Goal: Transaction & Acquisition: Purchase product/service

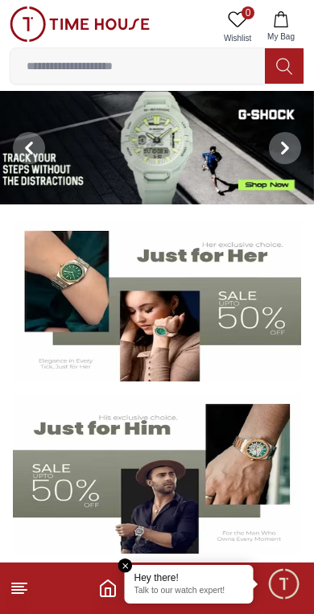
click at [171, 74] on input at bounding box center [137, 66] width 254 height 32
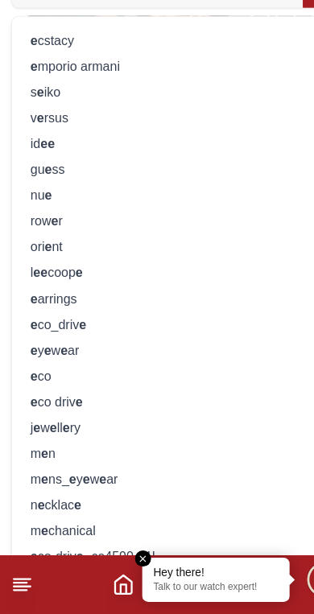
scroll to position [147, 0]
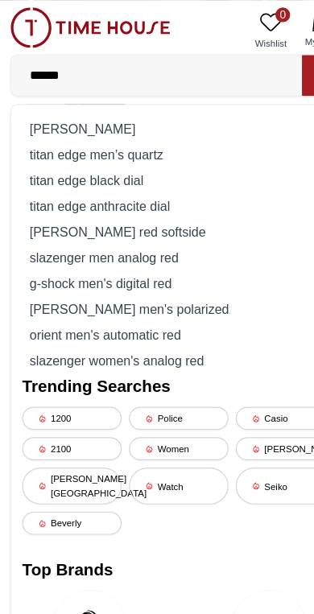
type input "*******"
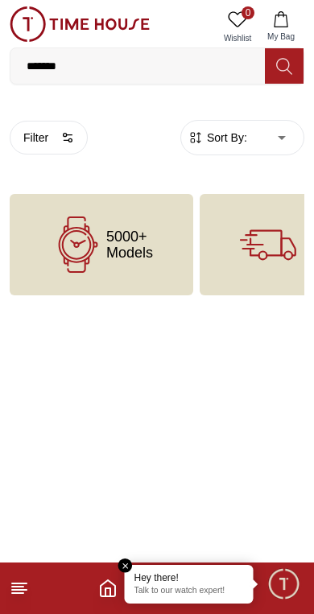
click at [200, 68] on input "*******" at bounding box center [137, 66] width 254 height 32
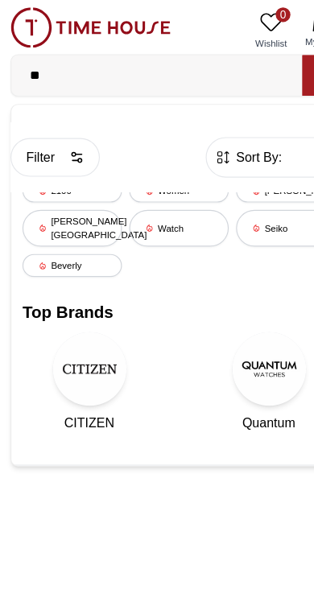
type input "*"
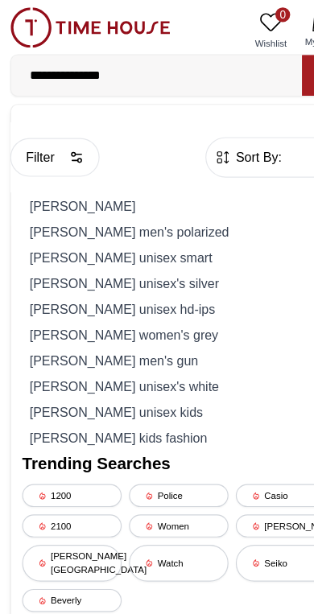
type input "**********"
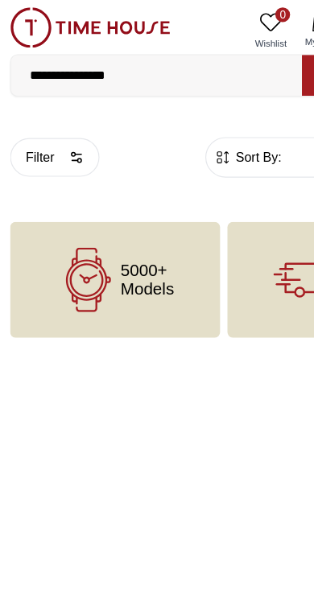
click at [174, 80] on input "**********" at bounding box center [137, 66] width 254 height 32
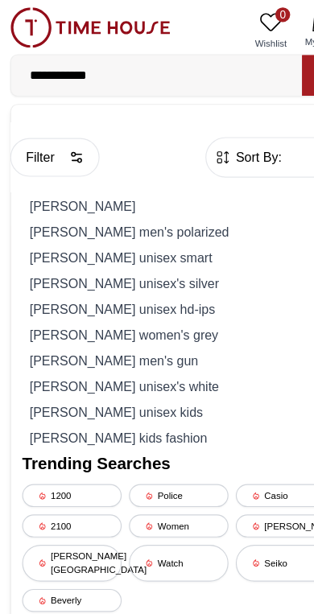
type input "**********"
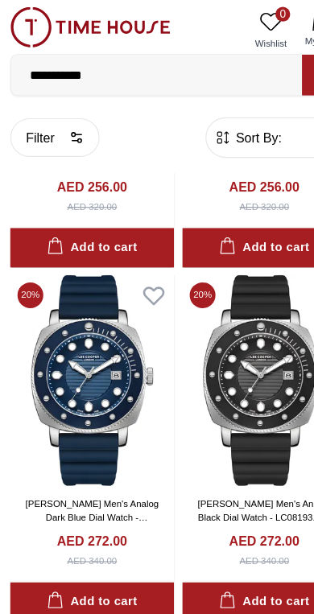
click at [114, 54] on input "**********" at bounding box center [137, 66] width 254 height 32
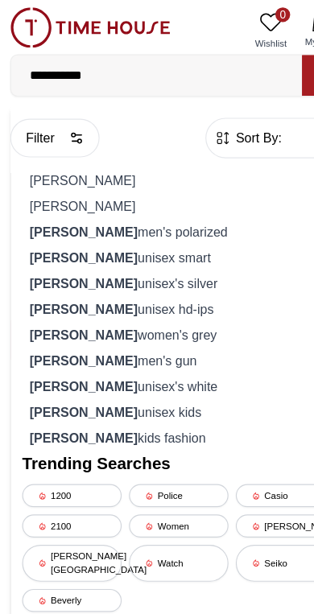
click at [98, 58] on input "**********" at bounding box center [137, 66] width 254 height 32
click at [89, 61] on input "**********" at bounding box center [137, 66] width 254 height 32
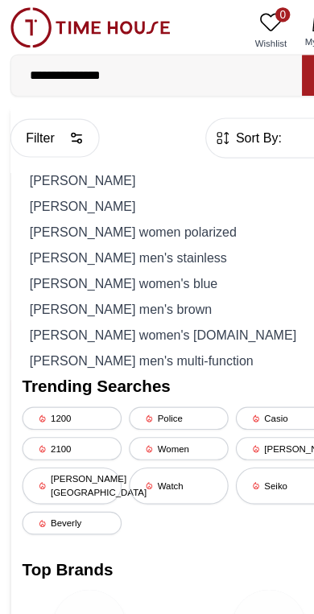
type input "**********"
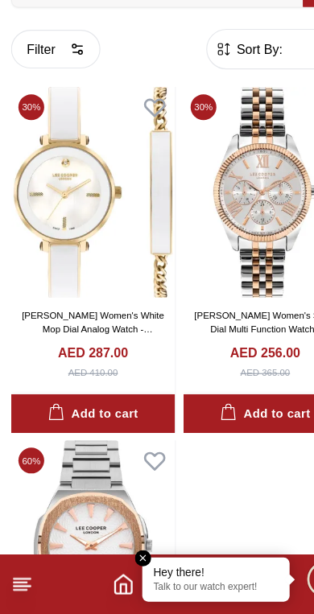
scroll to position [3136, 0]
click at [220, 187] on img at bounding box center [231, 245] width 143 height 184
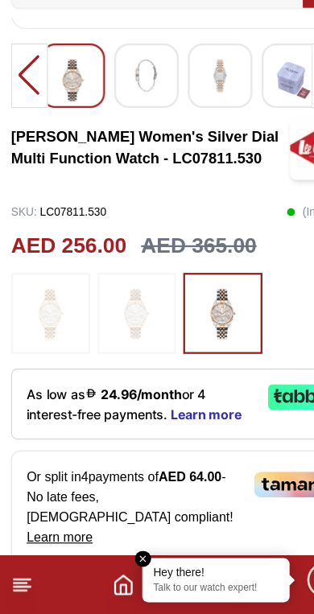
scroll to position [443, 0]
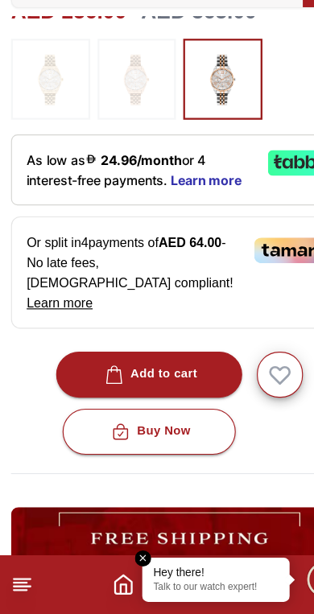
click at [180, 385] on button "Add to cart" at bounding box center [130, 405] width 163 height 40
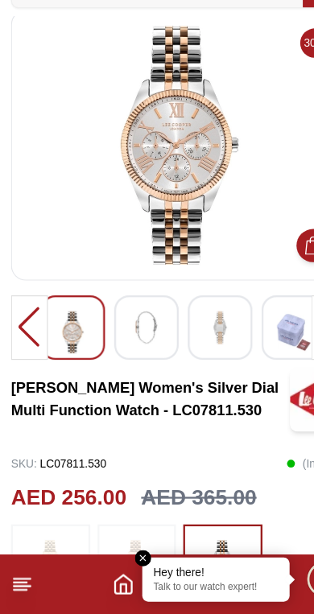
scroll to position [19, 0]
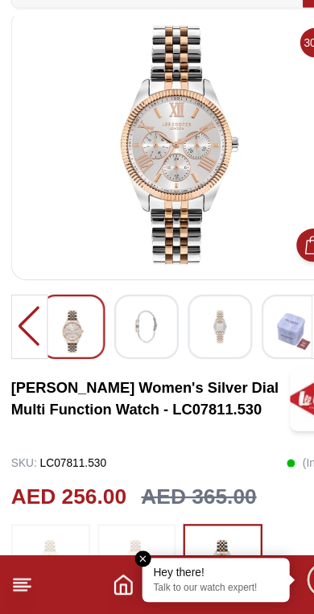
click at [126, 559] on em "Close tooltip" at bounding box center [125, 566] width 14 height 14
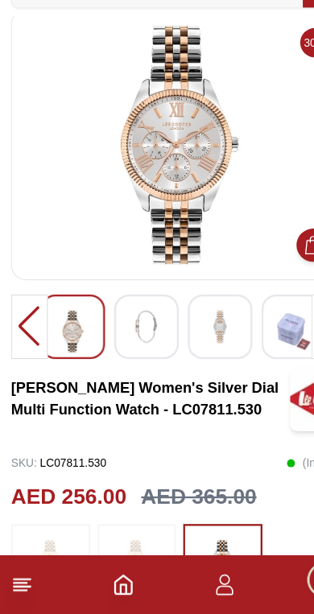
scroll to position [0, 0]
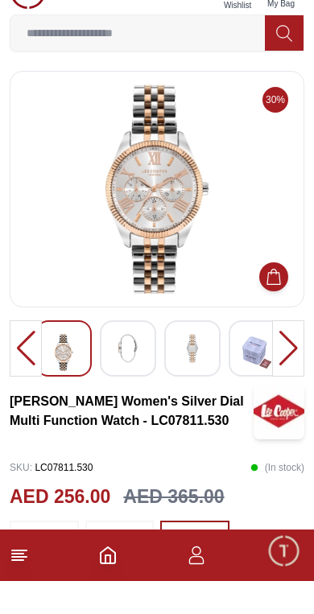
click at [303, 48] on button at bounding box center [284, 65] width 39 height 35
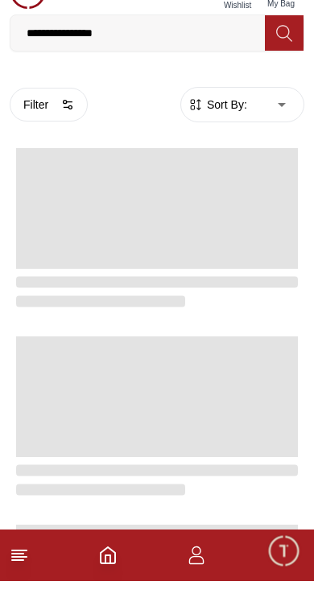
scroll to position [33, 0]
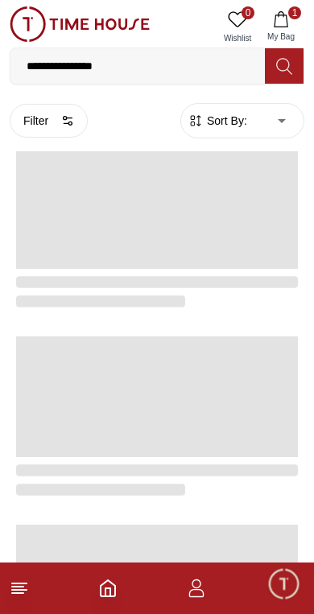
click at [296, 24] on button "1 My Bag" at bounding box center [281, 26] width 47 height 41
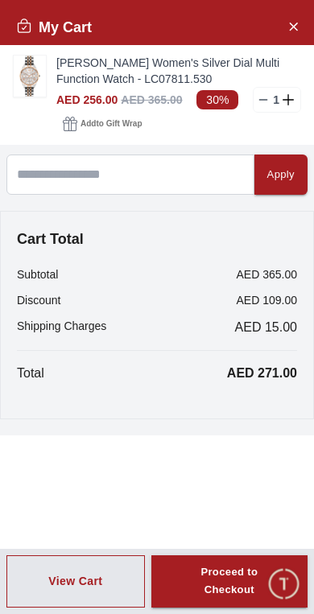
click at [111, 594] on button "View Cart" at bounding box center [75, 582] width 138 height 53
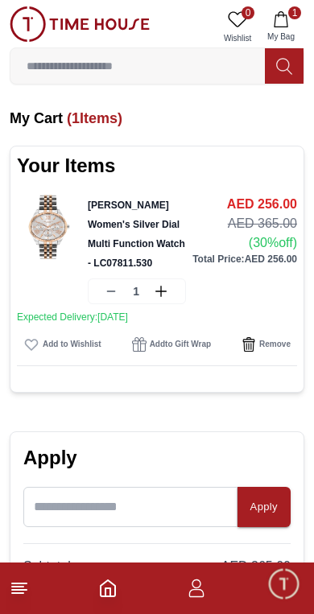
click at [68, 26] on img at bounding box center [80, 23] width 140 height 35
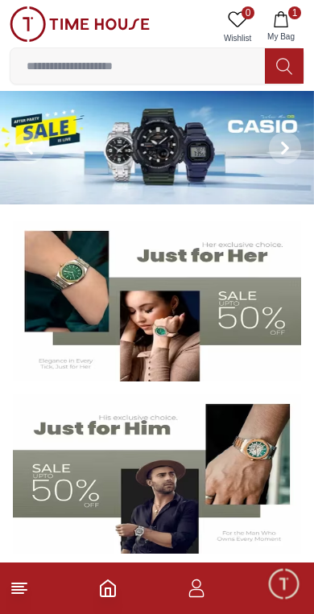
click at [10, 589] on icon at bounding box center [19, 588] width 19 height 19
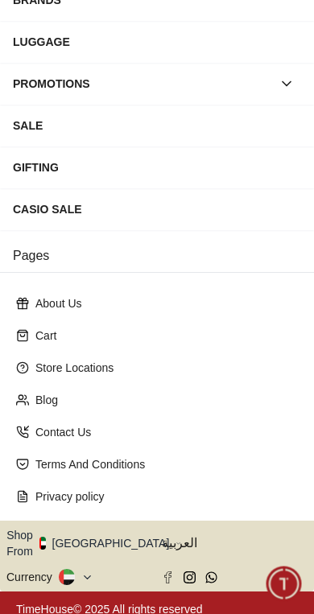
scroll to position [250, 0]
click at [109, 539] on button "Shop From [GEOGRAPHIC_DATA]" at bounding box center [93, 543] width 175 height 32
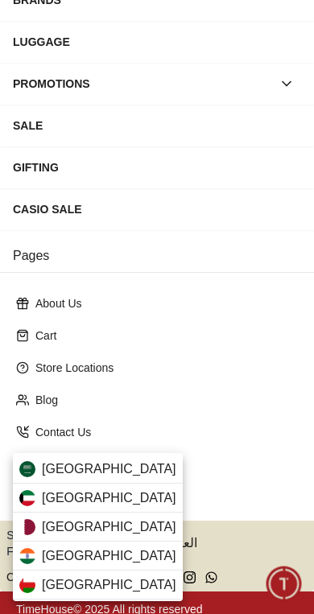
click at [134, 465] on div "[GEOGRAPHIC_DATA]" at bounding box center [98, 469] width 170 height 29
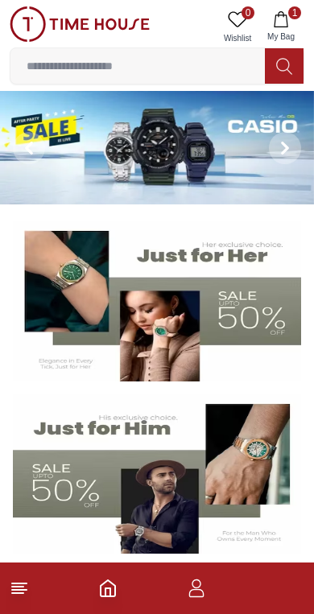
click at [213, 59] on input at bounding box center [137, 66] width 254 height 32
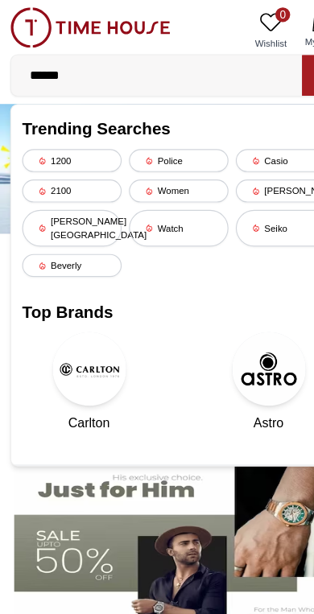
type input "*******"
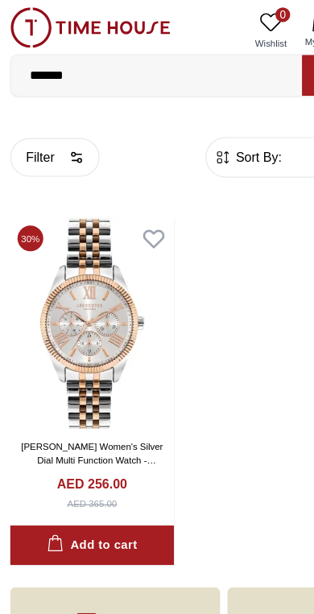
click at [122, 481] on button "Add to cart" at bounding box center [81, 477] width 143 height 35
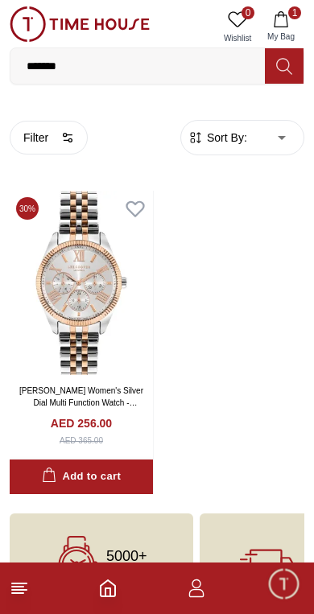
click at [28, 597] on icon at bounding box center [19, 588] width 19 height 19
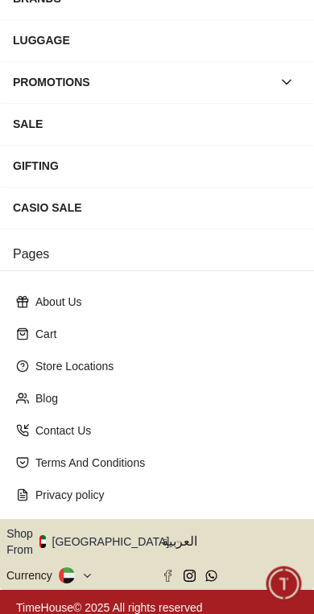
scroll to position [250, 0]
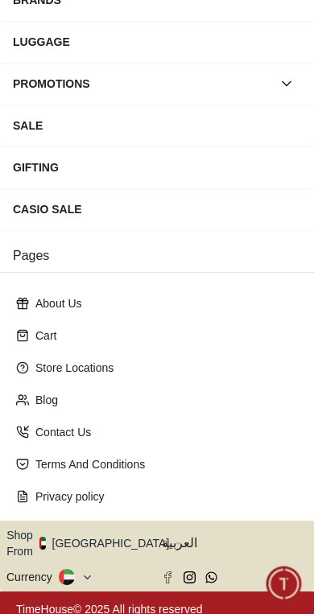
click at [110, 536] on button "Shop From [GEOGRAPHIC_DATA]" at bounding box center [93, 543] width 175 height 32
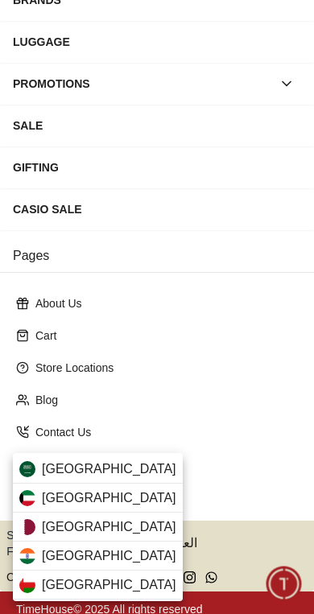
click at [108, 456] on div "[GEOGRAPHIC_DATA]" at bounding box center [98, 469] width 170 height 29
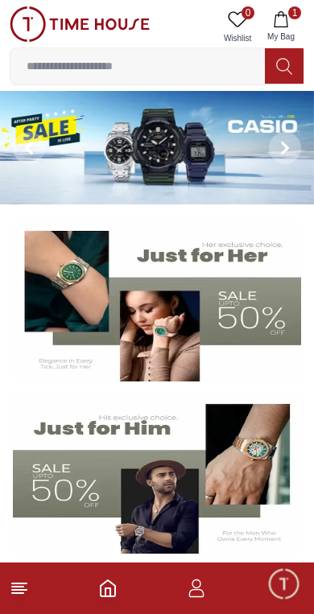
click at [302, 13] on button "1 My Bag" at bounding box center [281, 26] width 47 height 41
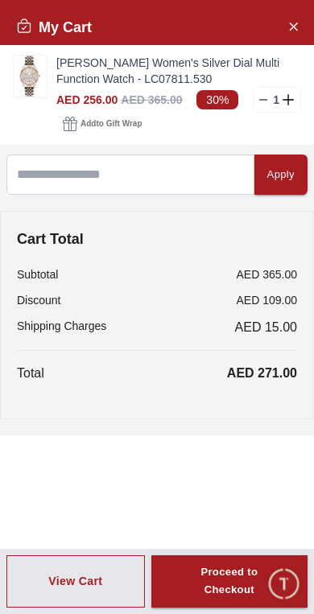
click at [114, 100] on span "AED 256.00" at bounding box center [86, 99] width 61 height 13
click at [169, 75] on link "[PERSON_NAME] Women's Silver Dial Multi Function Watch - LC07811.530" at bounding box center [178, 71] width 245 height 32
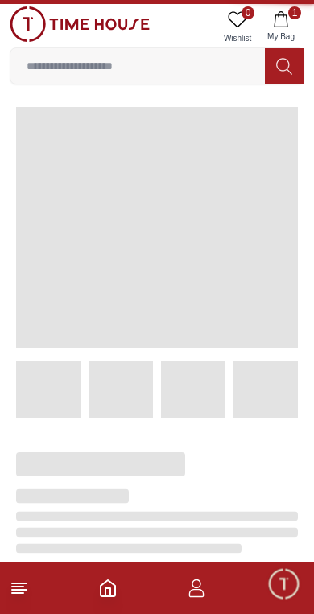
click at [86, 78] on input at bounding box center [137, 66] width 254 height 32
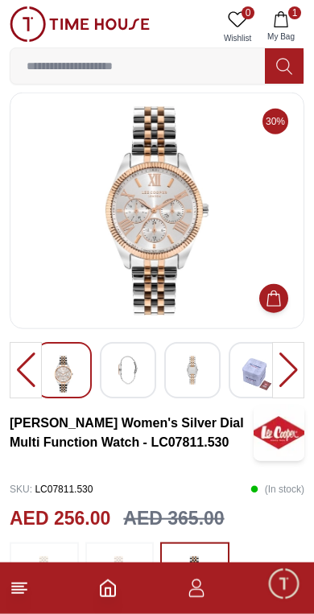
click at [279, 23] on icon "button" at bounding box center [281, 19] width 16 height 16
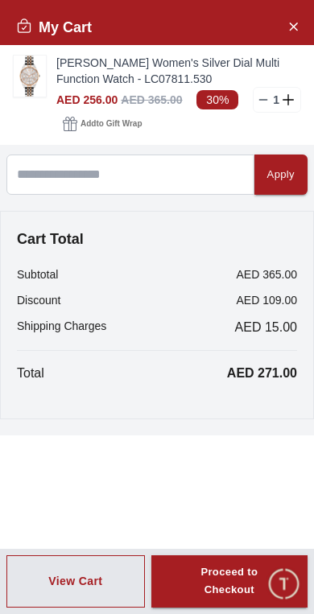
click at [56, 70] on link "[PERSON_NAME] Women's Silver Dial Multi Function Watch - LC07811.530" at bounding box center [178, 71] width 245 height 32
click at [89, 63] on link "[PERSON_NAME] Women's Silver Dial Multi Function Watch - LC07811.530" at bounding box center [178, 71] width 245 height 32
click at [43, 78] on img at bounding box center [30, 76] width 32 height 41
click at [100, 60] on link "[PERSON_NAME] Women's Silver Dial Multi Function Watch - LC07811.530" at bounding box center [178, 71] width 245 height 32
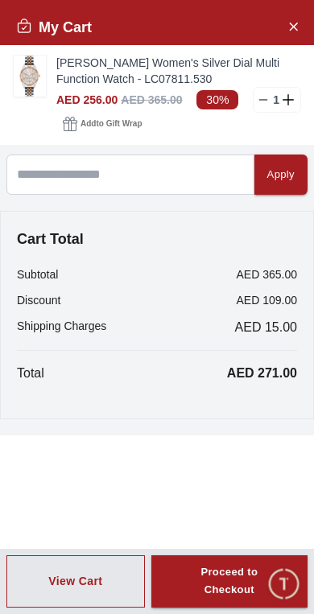
click at [33, 69] on img at bounding box center [30, 76] width 32 height 41
click at [303, 19] on button "Close Account" at bounding box center [293, 26] width 26 height 26
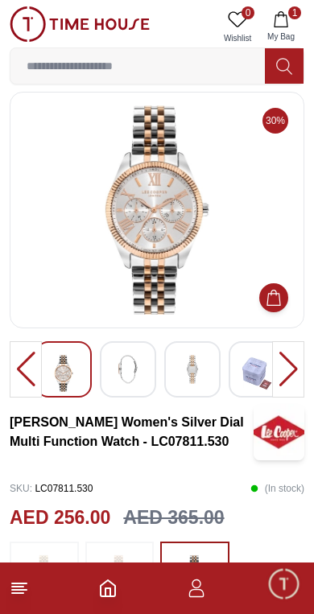
click at [308, 26] on div "0 Wishlist 1 My Bag Trending Searches 1200 Police Casio 2100 Women Lee cooper B…" at bounding box center [157, 45] width 314 height 91
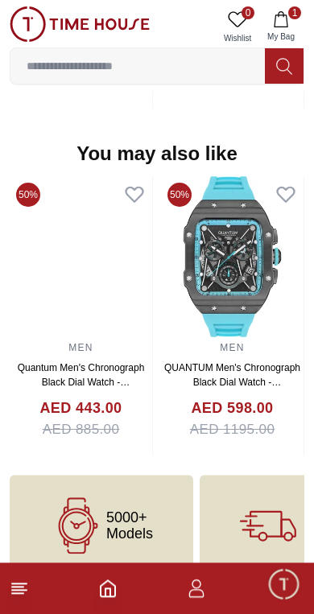
scroll to position [1622, 0]
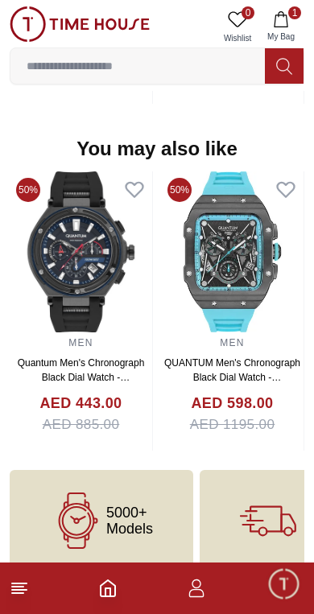
click at [278, 605] on span "Minimize live chat window" at bounding box center [283, 583] width 47 height 47
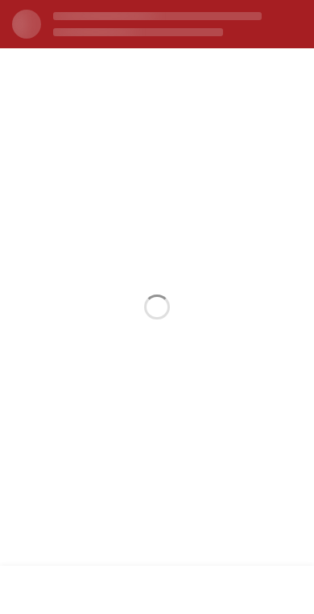
scroll to position [0, 0]
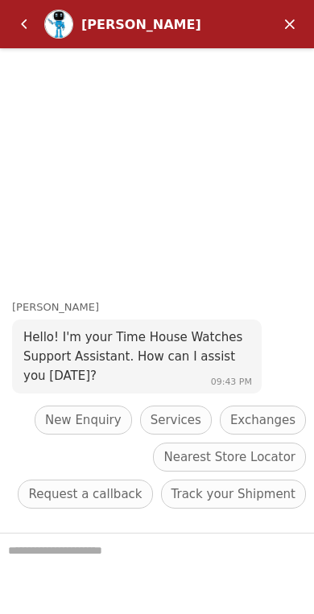
click at [285, 411] on span "Exchanges" at bounding box center [262, 420] width 65 height 19
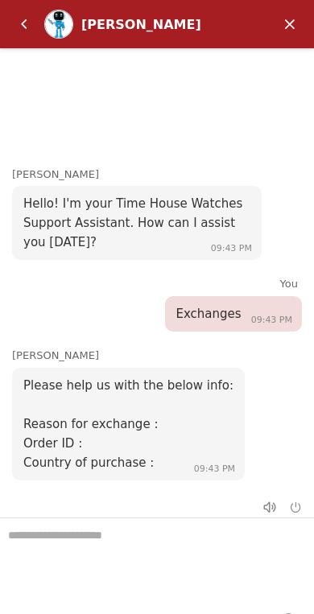
click at [280, 16] on em "Minimize" at bounding box center [290, 24] width 32 height 32
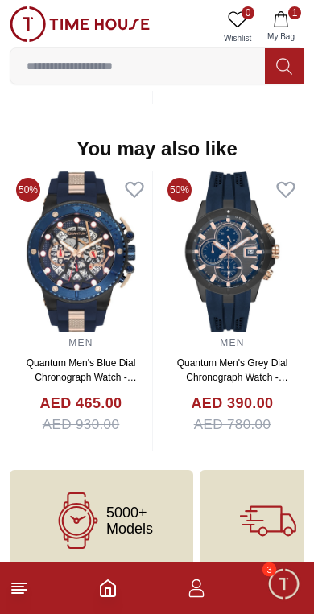
click at [275, 582] on span "Minimize live chat window" at bounding box center [283, 583] width 47 height 47
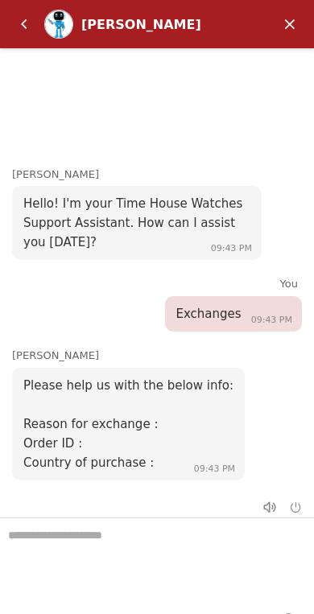
click at [289, 8] on em "Minimize" at bounding box center [290, 24] width 32 height 32
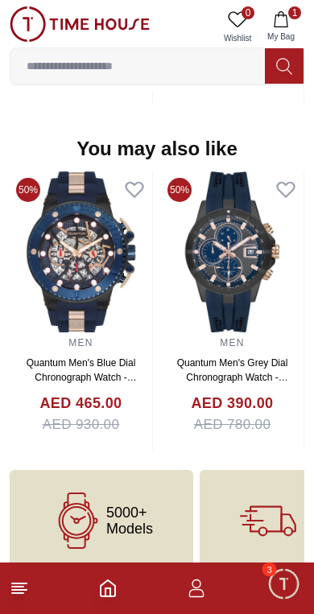
click at [269, 583] on span "Minimize live chat window" at bounding box center [283, 583] width 47 height 47
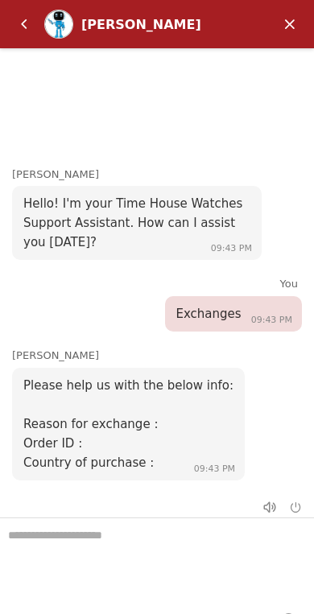
click at [283, 22] on em "Minimize" at bounding box center [290, 24] width 32 height 32
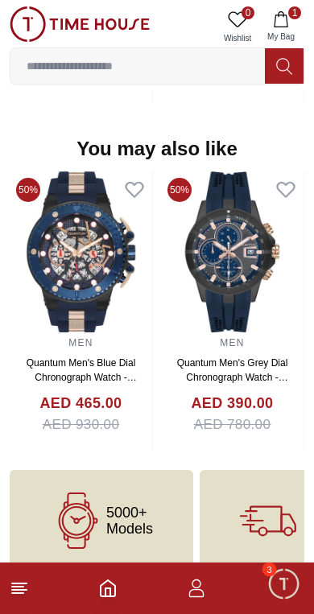
click at [100, 581] on icon "Home" at bounding box center [107, 588] width 19 height 19
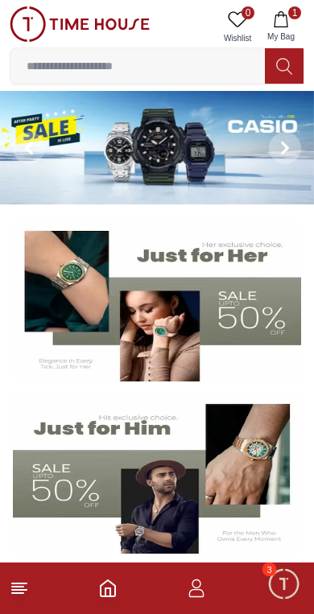
click at [104, 585] on icon "Home" at bounding box center [108, 588] width 14 height 16
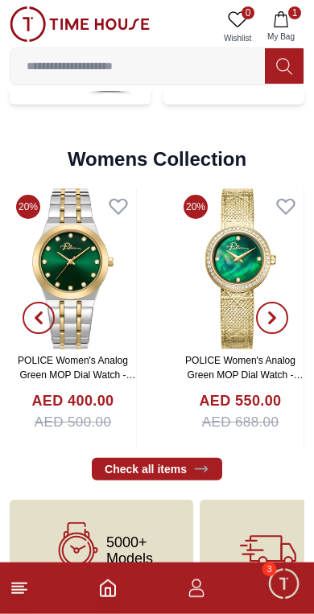
scroll to position [3671, 0]
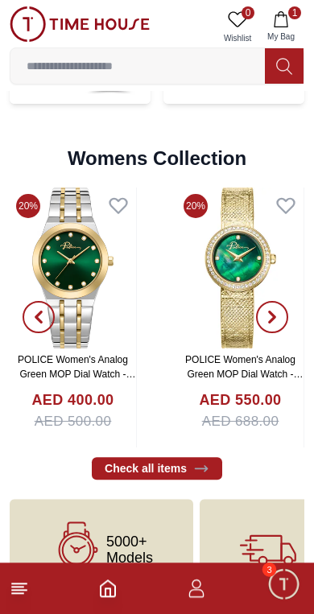
click at [188, 592] on icon "button" at bounding box center [196, 588] width 19 height 19
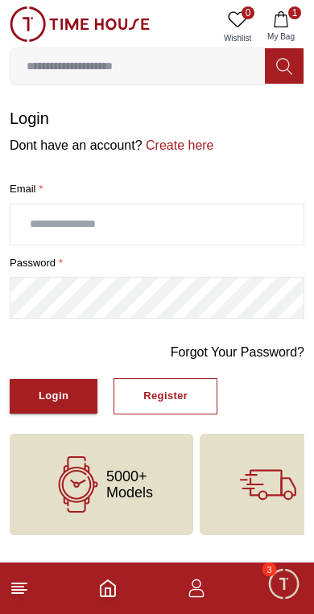
click at [170, 407] on button "Register" at bounding box center [166, 396] width 104 height 36
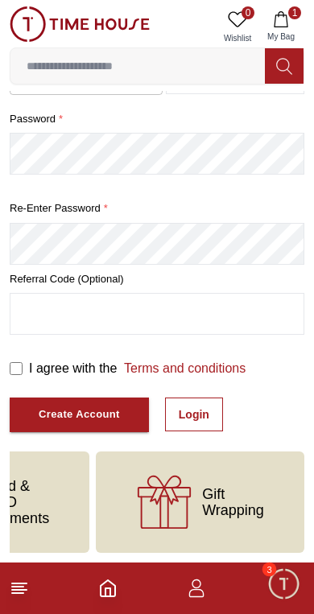
scroll to position [0, 531]
click at [269, 583] on span "Minimize live chat window" at bounding box center [283, 583] width 47 height 47
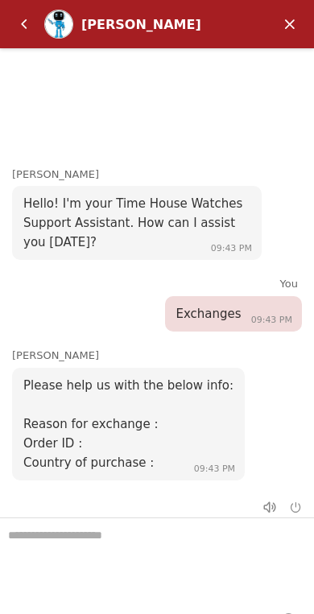
click at [298, 35] on em "Minimize" at bounding box center [290, 24] width 32 height 32
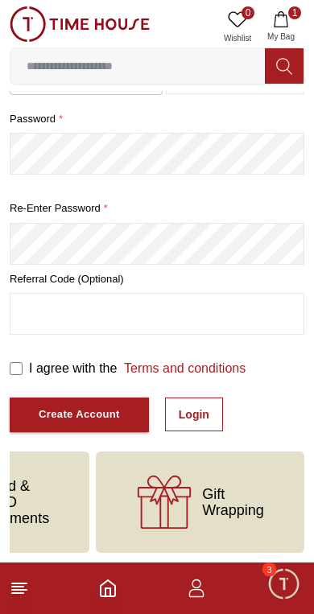
click at [28, 592] on icon at bounding box center [19, 588] width 19 height 19
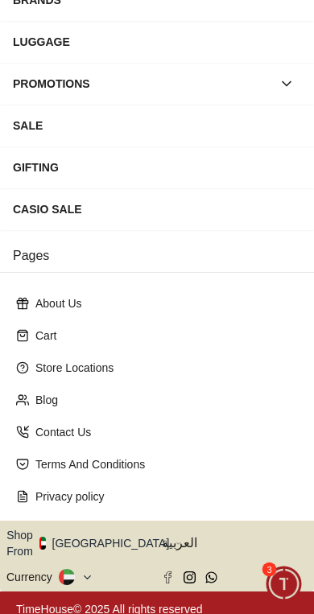
scroll to position [250, 0]
click at [114, 535] on button "Shop From [GEOGRAPHIC_DATA]" at bounding box center [93, 543] width 175 height 32
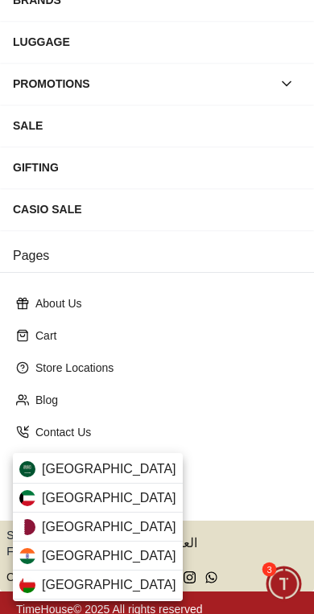
click at [130, 474] on div "[GEOGRAPHIC_DATA]" at bounding box center [98, 469] width 170 height 29
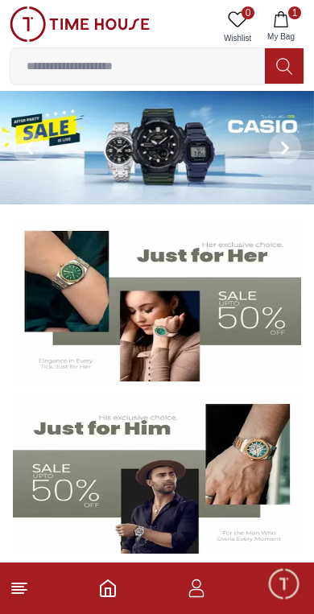
click at [287, 17] on icon "button" at bounding box center [281, 19] width 14 height 16
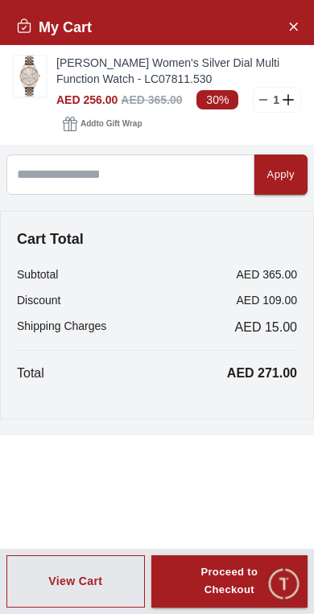
click at [288, 23] on icon "Close Account" at bounding box center [293, 26] width 13 height 20
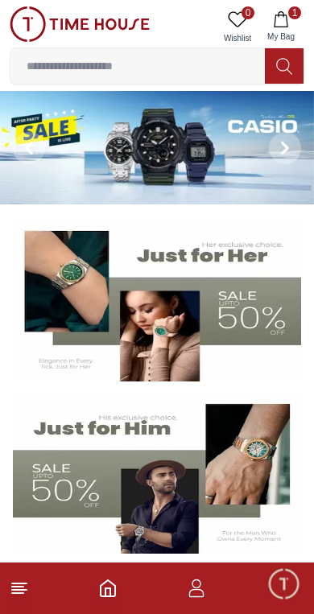
click at [19, 592] on icon at bounding box center [19, 588] width 19 height 19
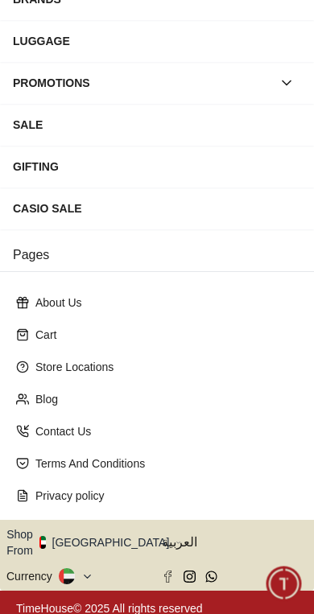
click at [105, 536] on button "Shop From [GEOGRAPHIC_DATA]" at bounding box center [93, 543] width 175 height 32
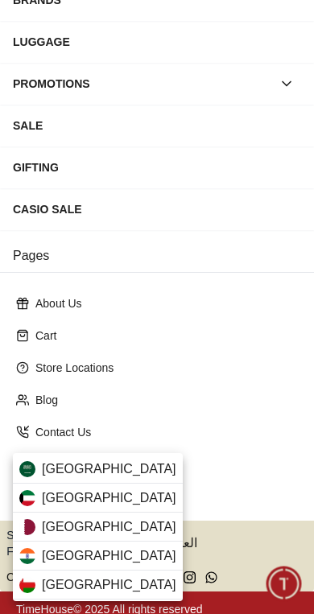
click at [126, 471] on div "[GEOGRAPHIC_DATA]" at bounding box center [98, 469] width 170 height 29
